Goal: Task Accomplishment & Management: Manage account settings

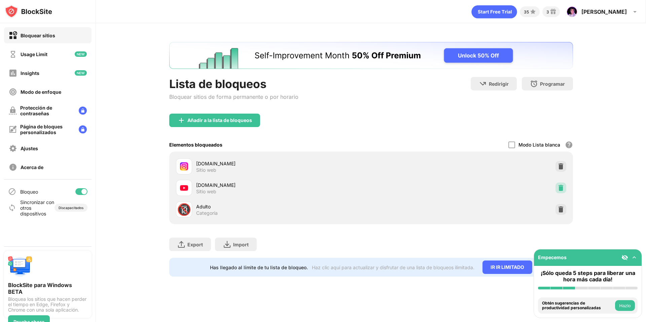
click at [560, 188] on img at bounding box center [560, 188] width 7 height 7
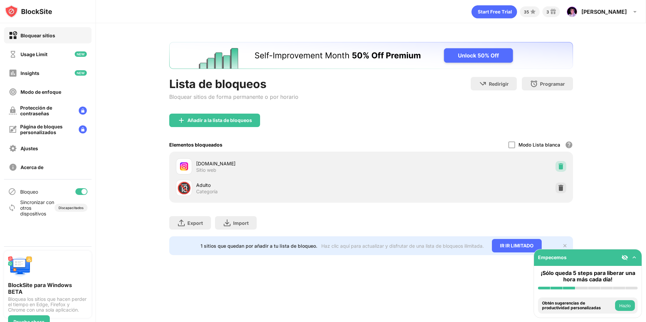
click at [560, 168] on img at bounding box center [560, 166] width 7 height 7
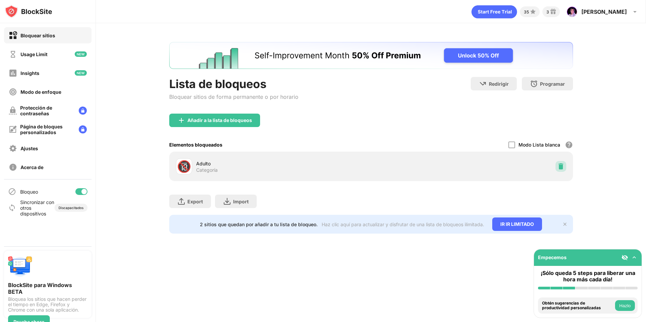
click at [564, 167] on img at bounding box center [560, 166] width 7 height 7
